Goal: Transaction & Acquisition: Purchase product/service

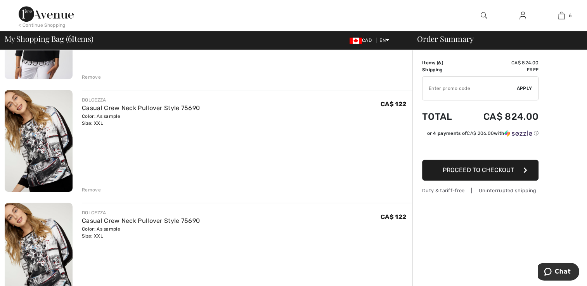
scroll to position [361, 0]
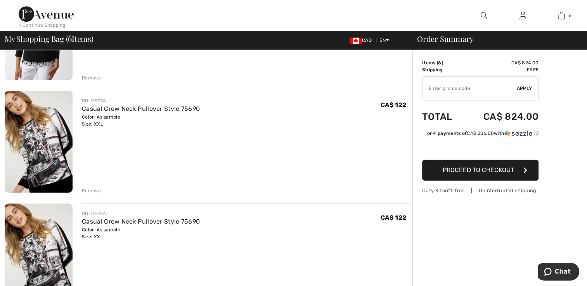
click at [87, 194] on div "Remove" at bounding box center [91, 190] width 19 height 7
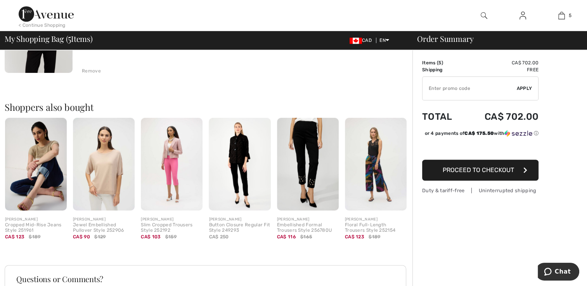
scroll to position [595, 0]
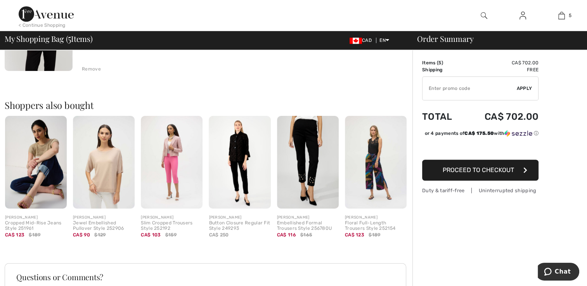
click at [304, 183] on img at bounding box center [308, 162] width 62 height 93
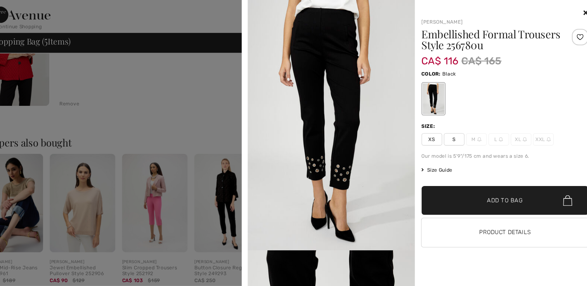
scroll to position [566, 0]
click at [439, 161] on span "Size Guide" at bounding box center [436, 159] width 29 height 7
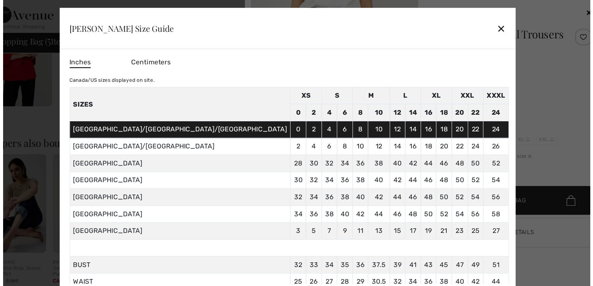
scroll to position [572, 0]
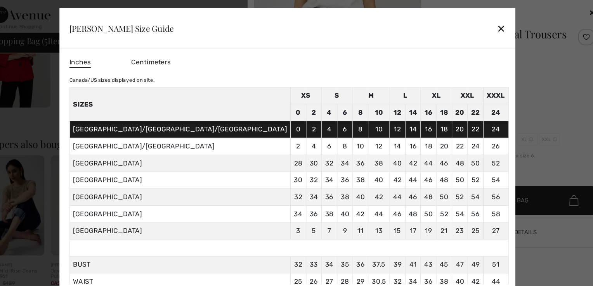
click at [493, 30] on div "✕" at bounding box center [497, 27] width 8 height 16
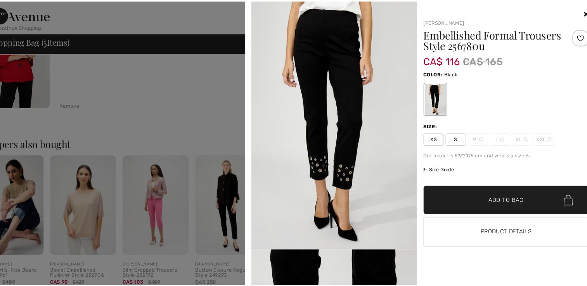
scroll to position [566, 0]
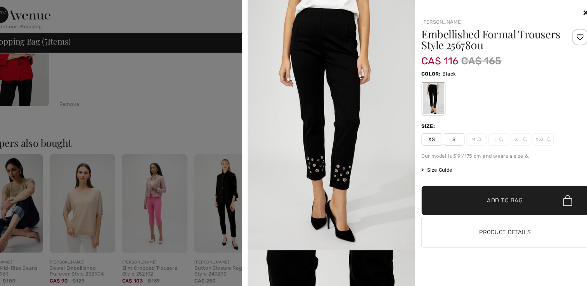
click at [436, 159] on span "Size Guide" at bounding box center [436, 159] width 29 height 7
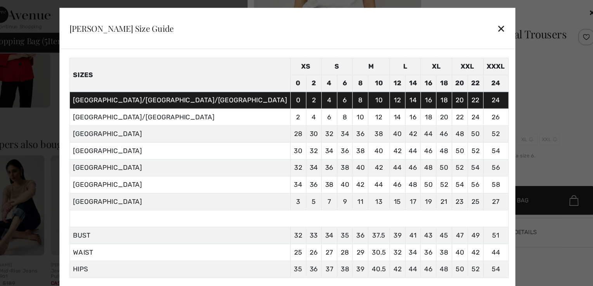
scroll to position [34, 0]
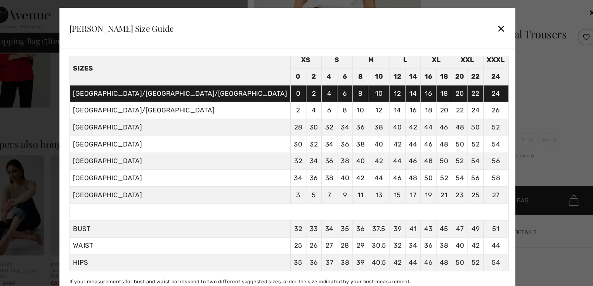
click at [493, 28] on div "✕" at bounding box center [497, 27] width 8 height 16
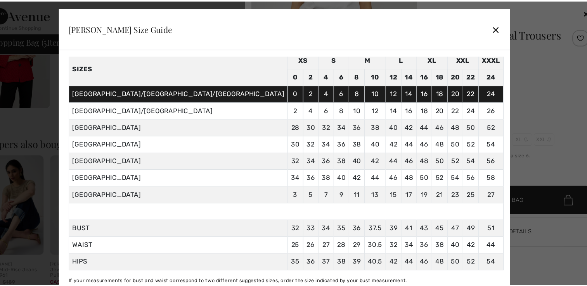
scroll to position [566, 0]
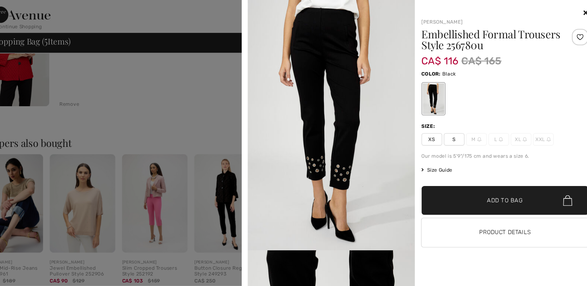
click at [433, 160] on span "Size Guide" at bounding box center [436, 159] width 29 height 7
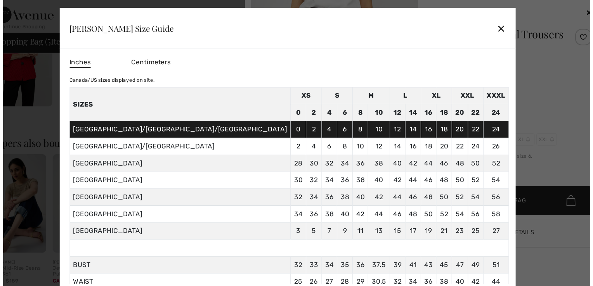
scroll to position [572, 0]
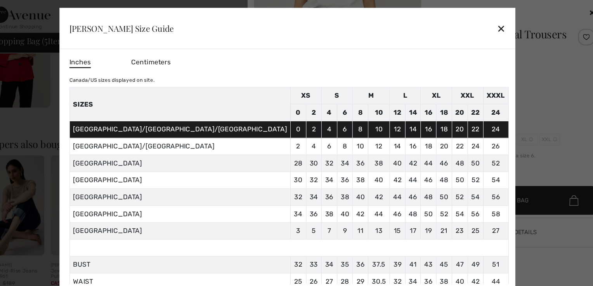
click at [493, 28] on div "✕" at bounding box center [497, 27] width 8 height 16
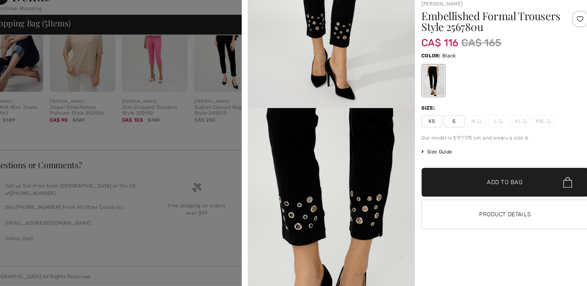
scroll to position [0, 0]
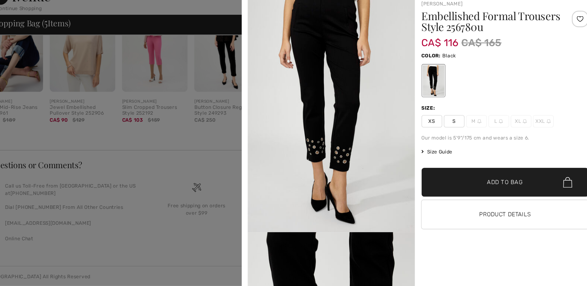
click at [532, 99] on div at bounding box center [500, 93] width 157 height 32
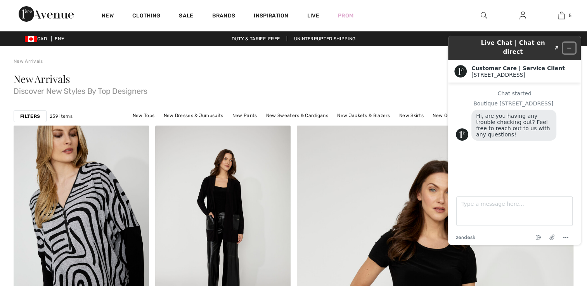
click at [569, 47] on button "Minimize widget" at bounding box center [569, 48] width 12 height 11
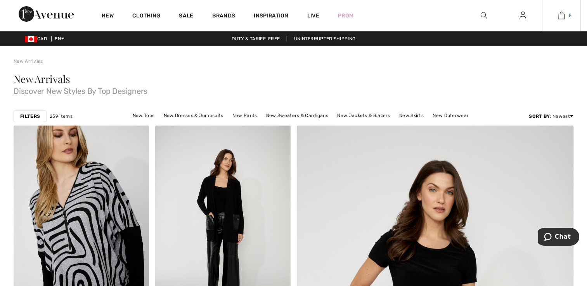
click at [563, 19] on img at bounding box center [561, 15] width 7 height 9
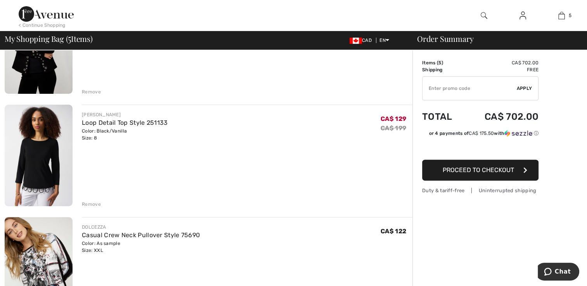
scroll to position [235, 0]
click at [96, 123] on link "Loop Detail Top Style 251133" at bounding box center [125, 122] width 86 height 7
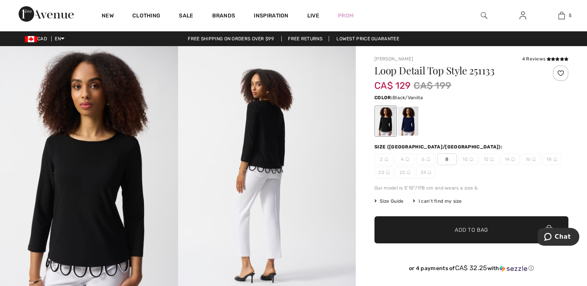
click at [444, 201] on div "I can't find my size" at bounding box center [437, 201] width 49 height 7
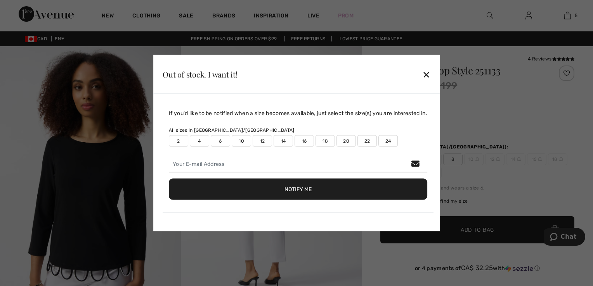
click at [430, 79] on div "✕" at bounding box center [426, 74] width 8 height 16
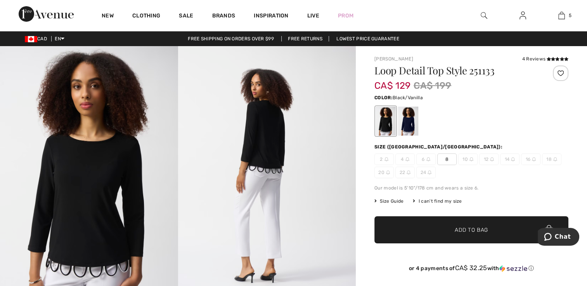
click at [444, 203] on div "I can't find my size" at bounding box center [437, 201] width 49 height 7
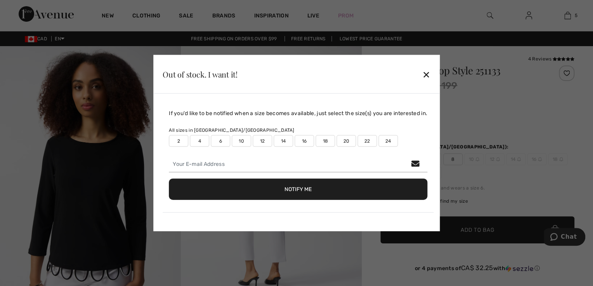
click at [449, 206] on div at bounding box center [296, 143] width 593 height 286
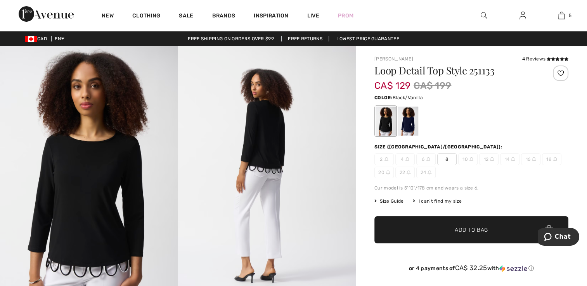
click at [449, 202] on div "I can't find my size" at bounding box center [437, 201] width 49 height 7
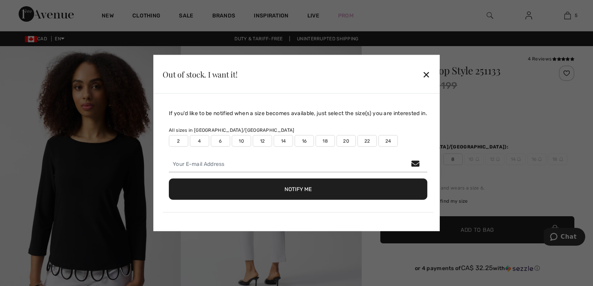
click at [427, 76] on div "✕" at bounding box center [426, 74] width 8 height 16
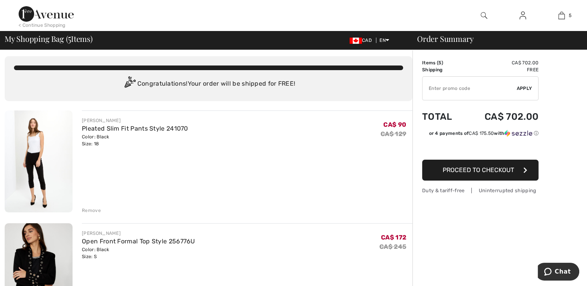
scroll to position [2, 0]
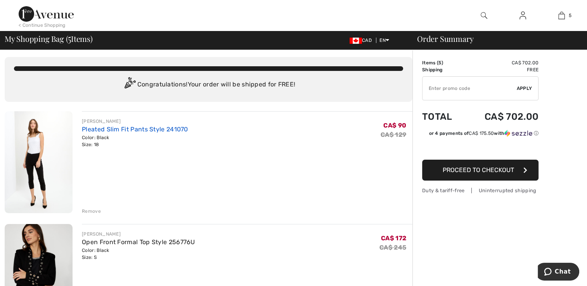
click at [92, 130] on link "Pleated Slim Fit Pants Style 241070" at bounding box center [135, 129] width 106 height 7
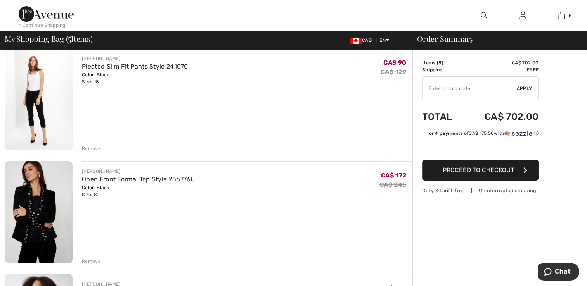
scroll to position [65, 0]
click at [99, 182] on link "Open Front Formal Top Style 256776U" at bounding box center [138, 179] width 113 height 7
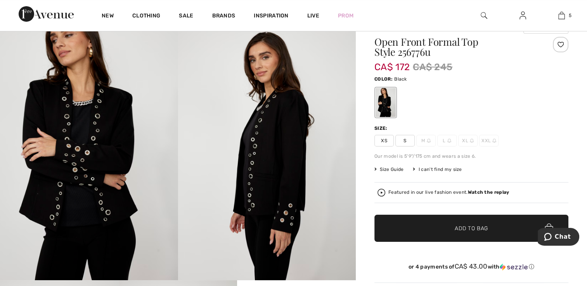
scroll to position [45, 0]
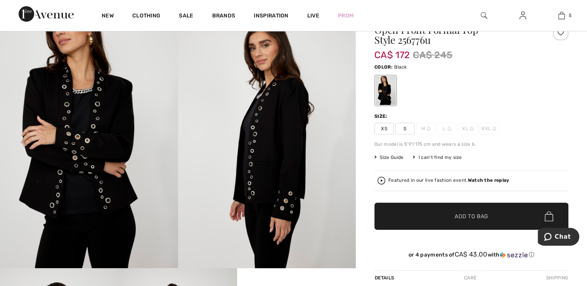
click at [445, 158] on div "I can't find my size" at bounding box center [437, 157] width 49 height 7
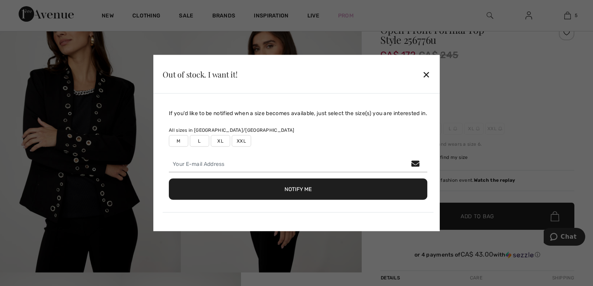
click at [426, 74] on div "✕" at bounding box center [426, 74] width 8 height 16
